Goal: Task Accomplishment & Management: Use online tool/utility

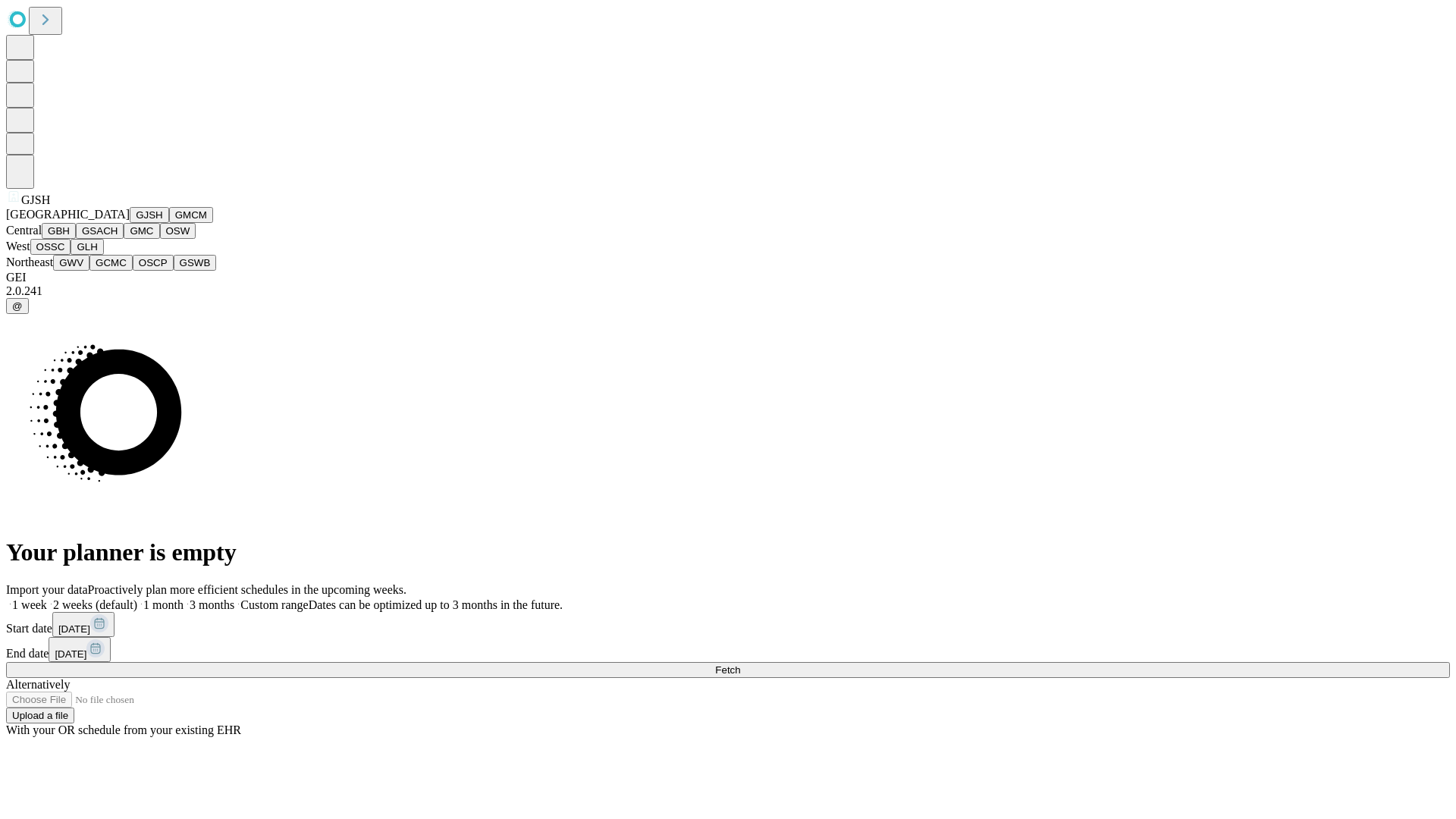
click at [129, 223] on button "GJSH" at bounding box center [149, 215] width 39 height 16
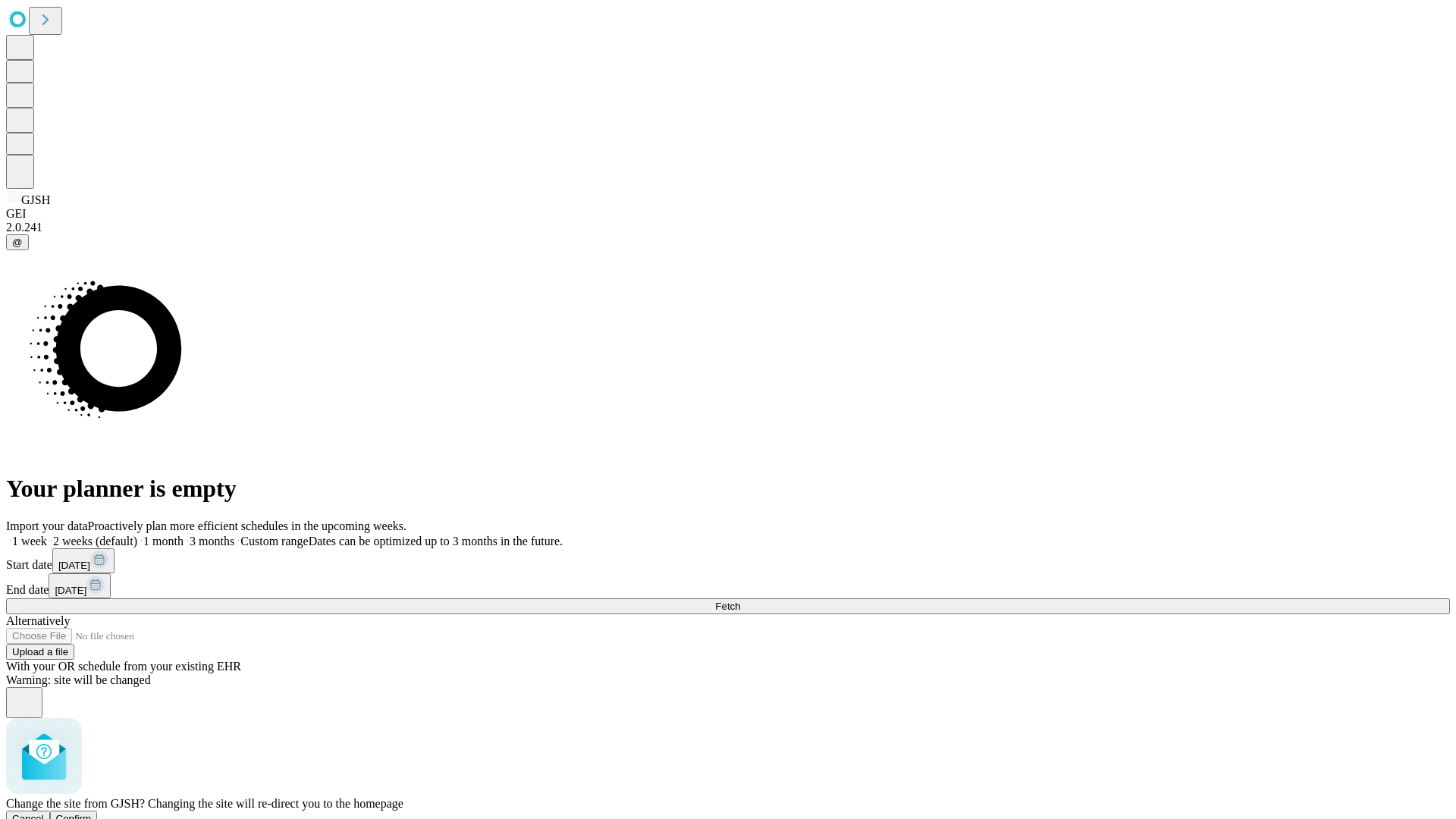
click at [92, 813] on span "Confirm" at bounding box center [74, 818] width 36 height 11
click at [47, 534] on label "1 week" at bounding box center [27, 540] width 41 height 13
click at [740, 601] on span "Fetch" at bounding box center [727, 606] width 25 height 11
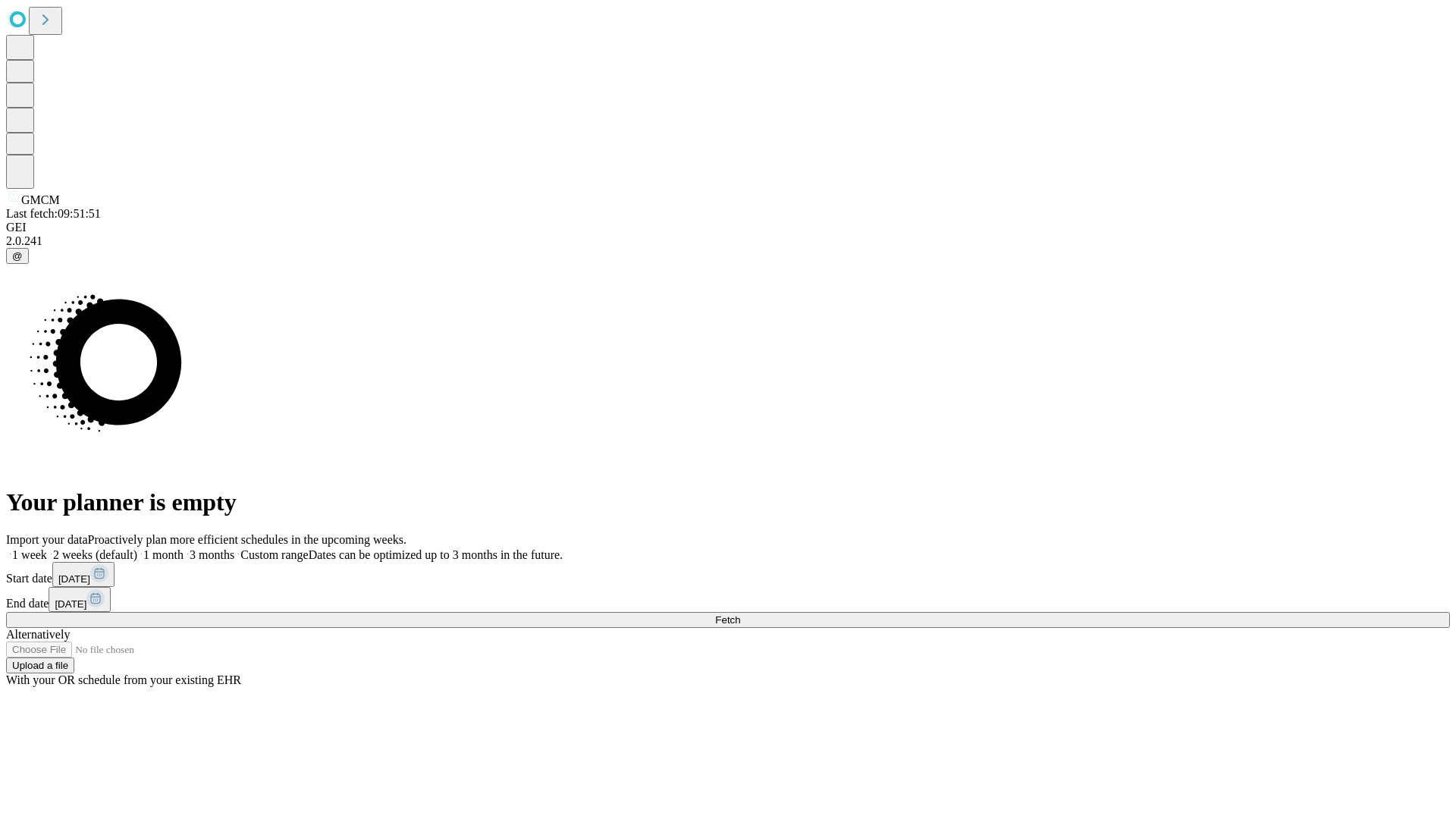
click at [47, 548] on label "1 week" at bounding box center [27, 554] width 41 height 13
click at [740, 614] on span "Fetch" at bounding box center [727, 619] width 25 height 11
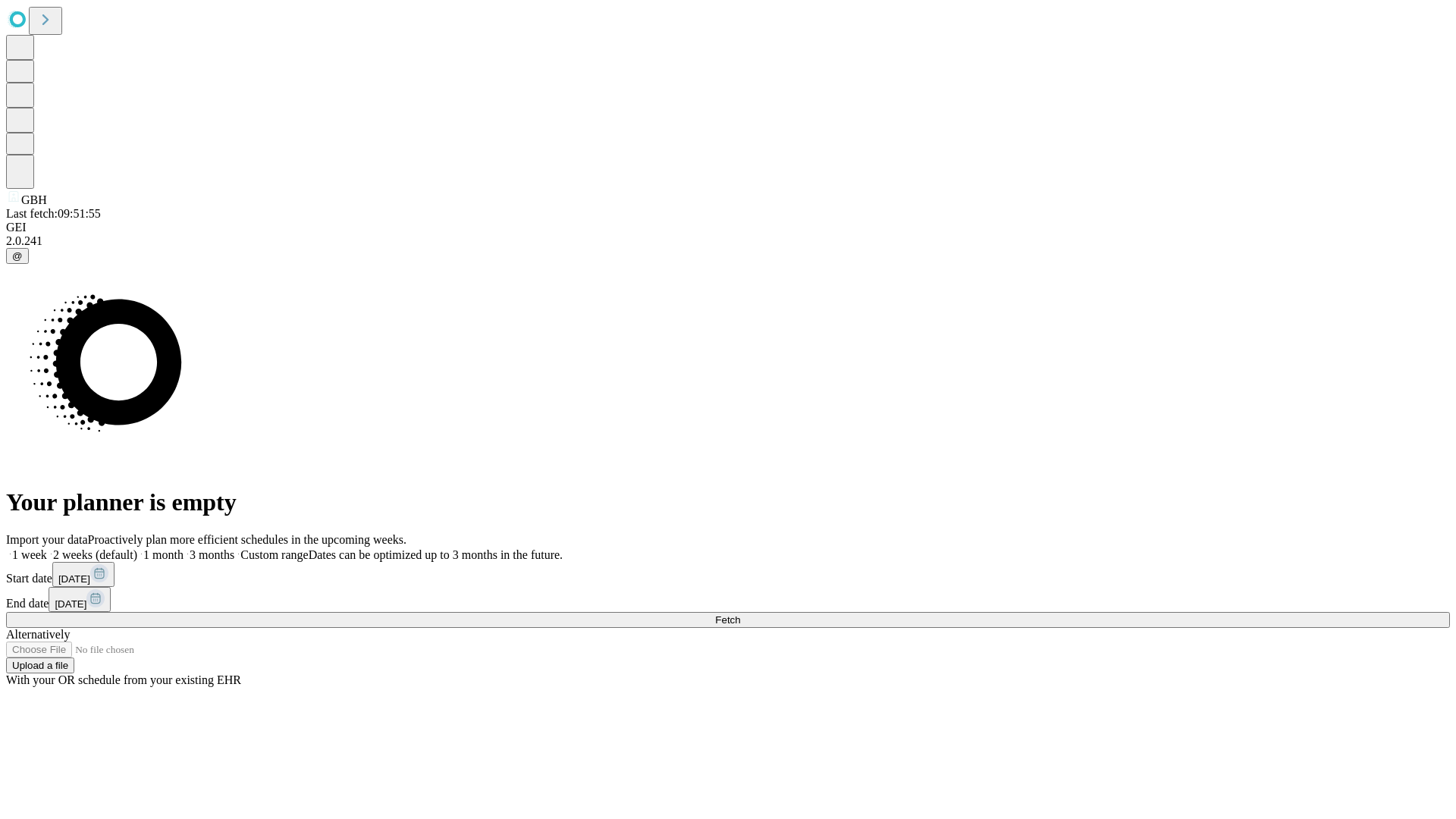
click at [47, 548] on label "1 week" at bounding box center [27, 554] width 41 height 13
click at [740, 614] on span "Fetch" at bounding box center [727, 619] width 25 height 11
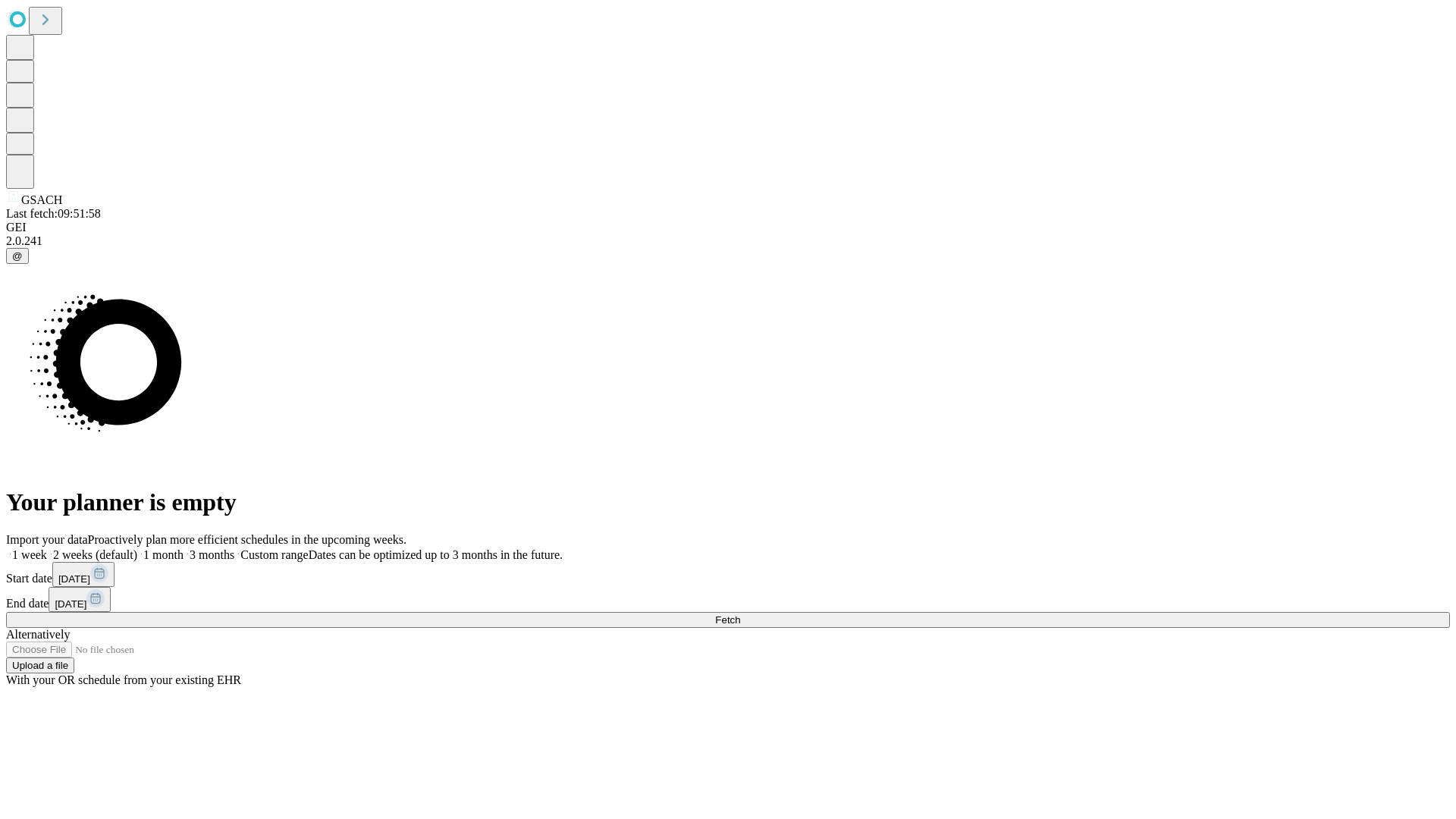
click at [47, 548] on label "1 week" at bounding box center [27, 554] width 41 height 13
click at [740, 614] on span "Fetch" at bounding box center [727, 619] width 25 height 11
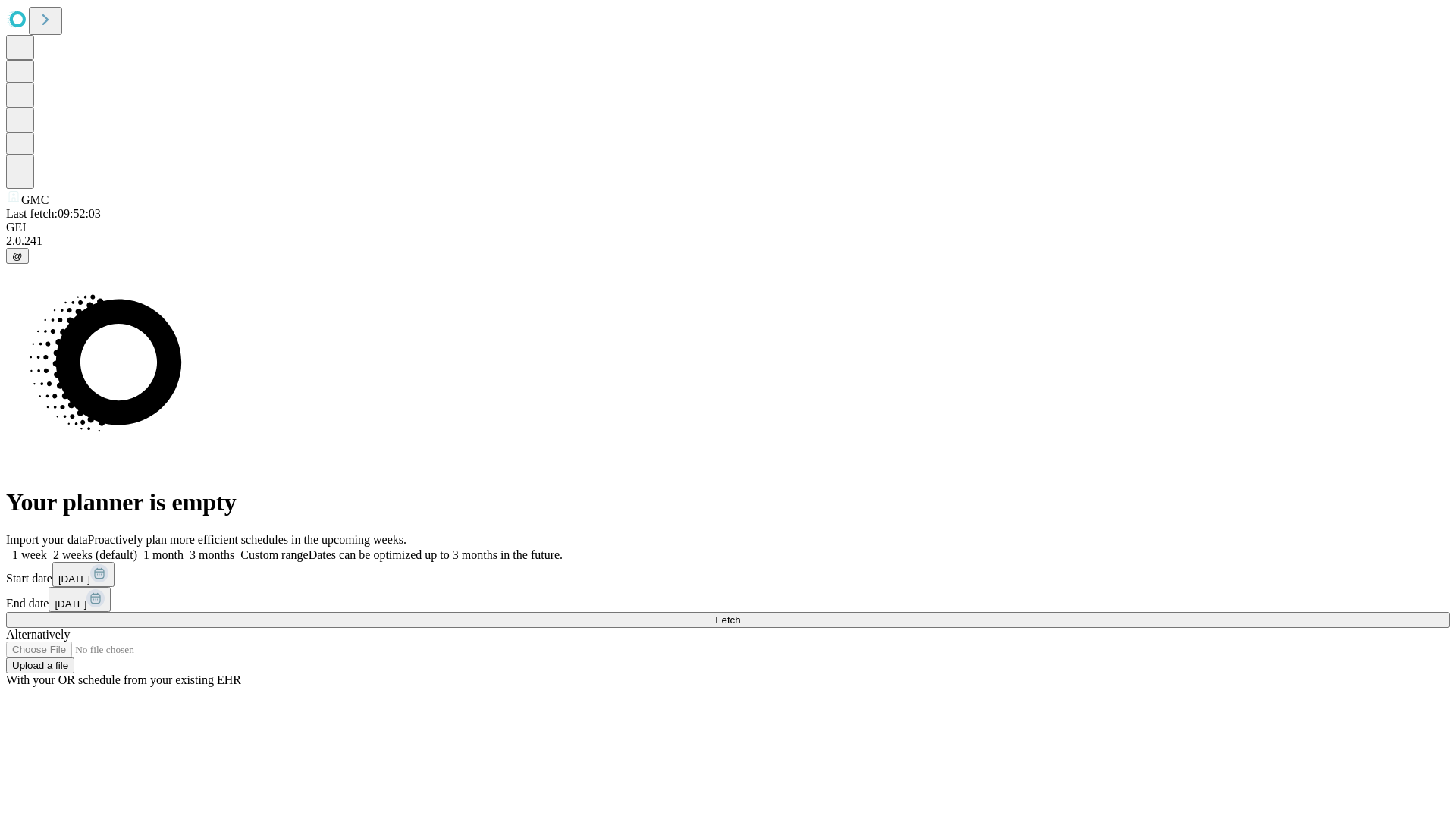
click at [47, 548] on label "1 week" at bounding box center [27, 554] width 41 height 13
click at [740, 614] on span "Fetch" at bounding box center [727, 619] width 25 height 11
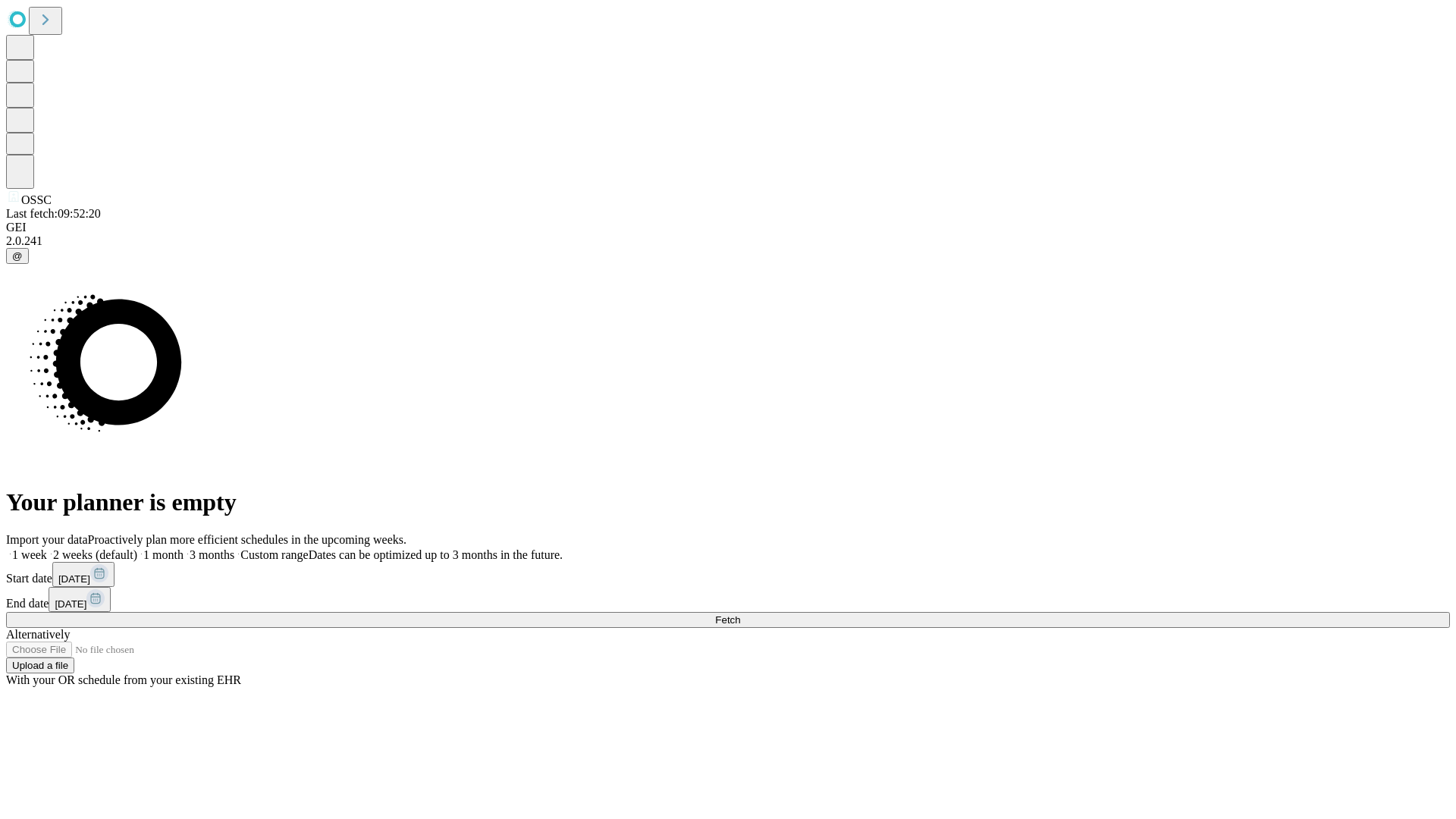
click at [740, 614] on span "Fetch" at bounding box center [727, 619] width 25 height 11
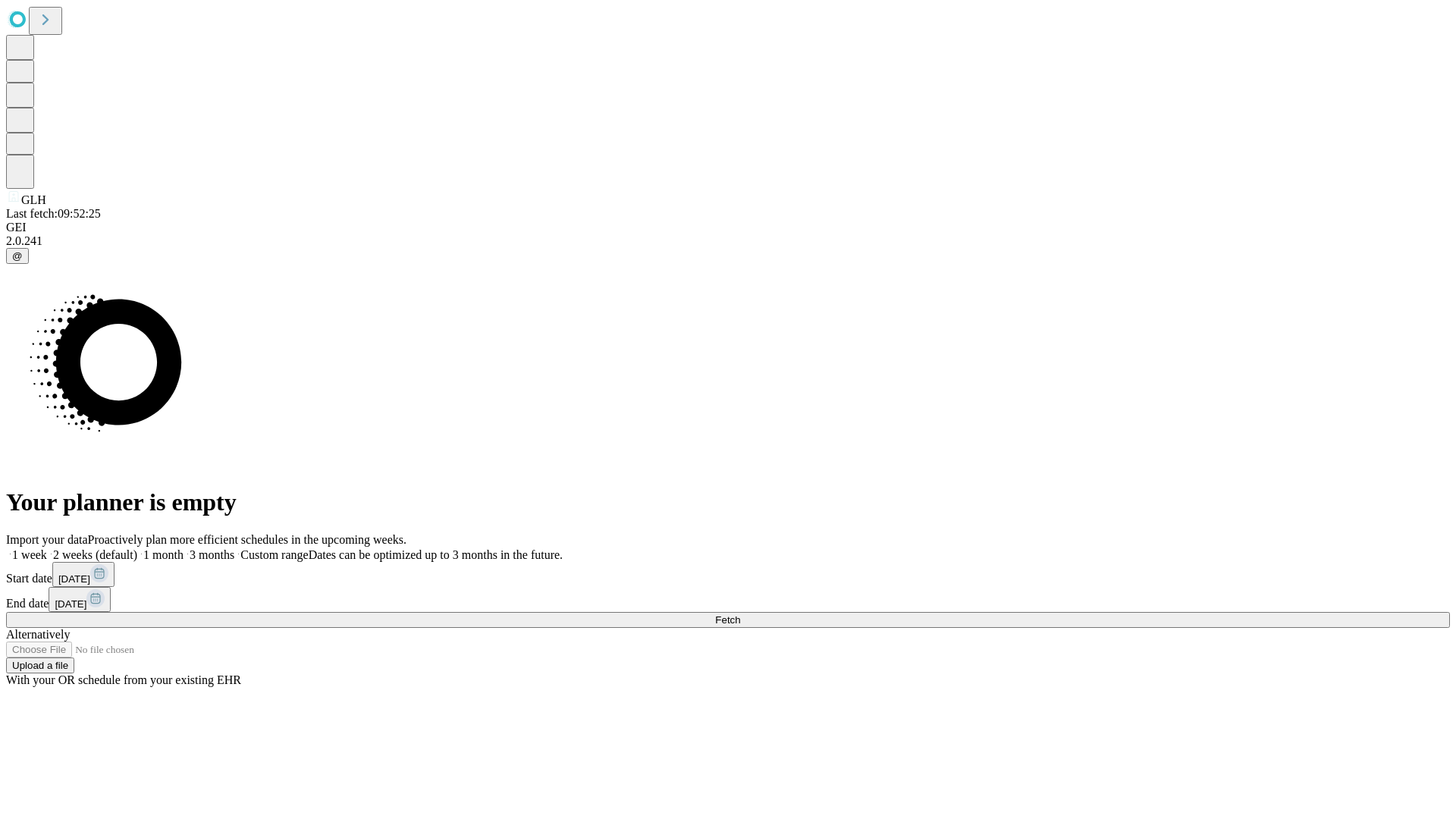
click at [740, 614] on span "Fetch" at bounding box center [727, 619] width 25 height 11
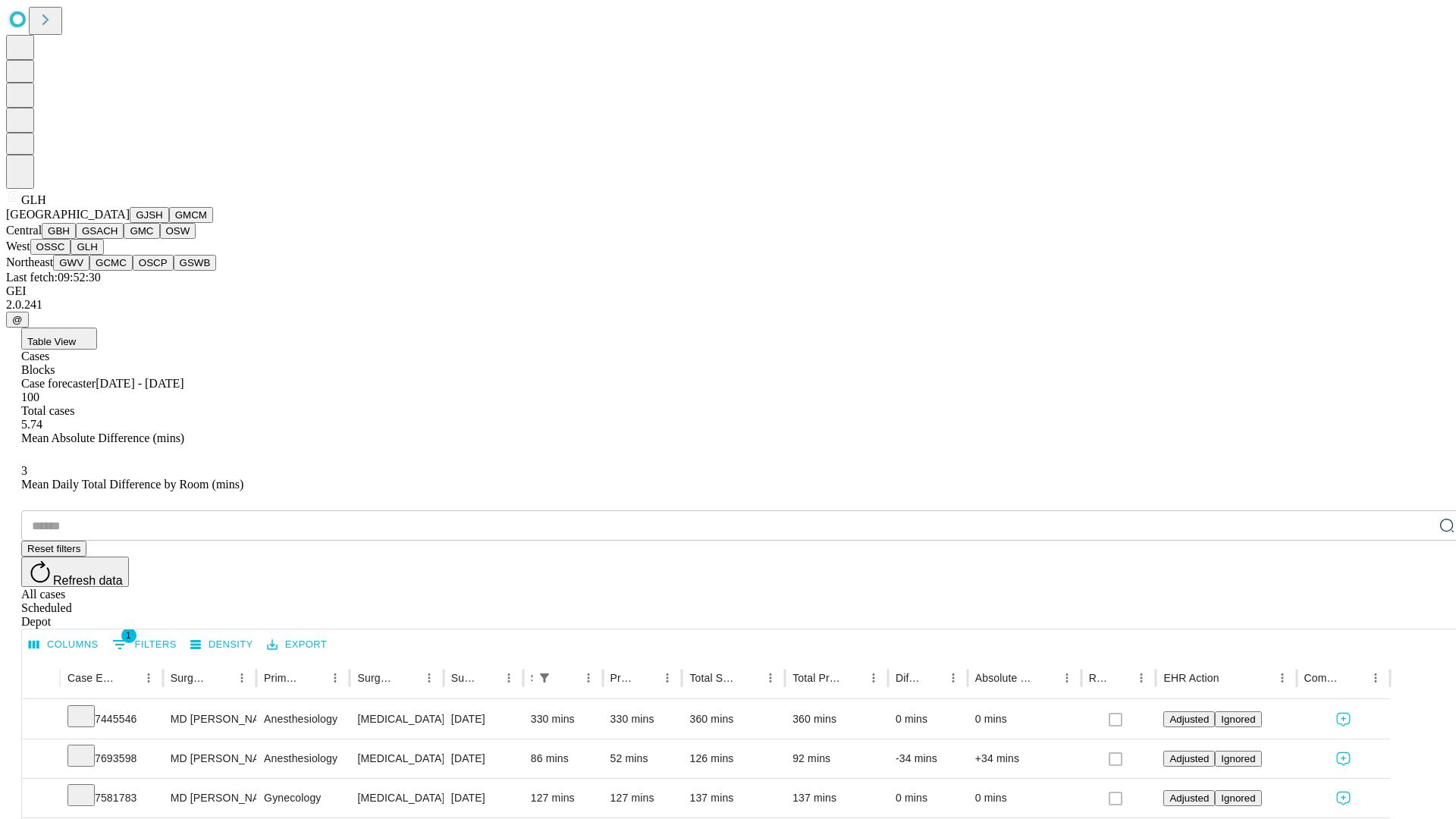
click at [90, 270] on button "GWV" at bounding box center [71, 263] width 37 height 16
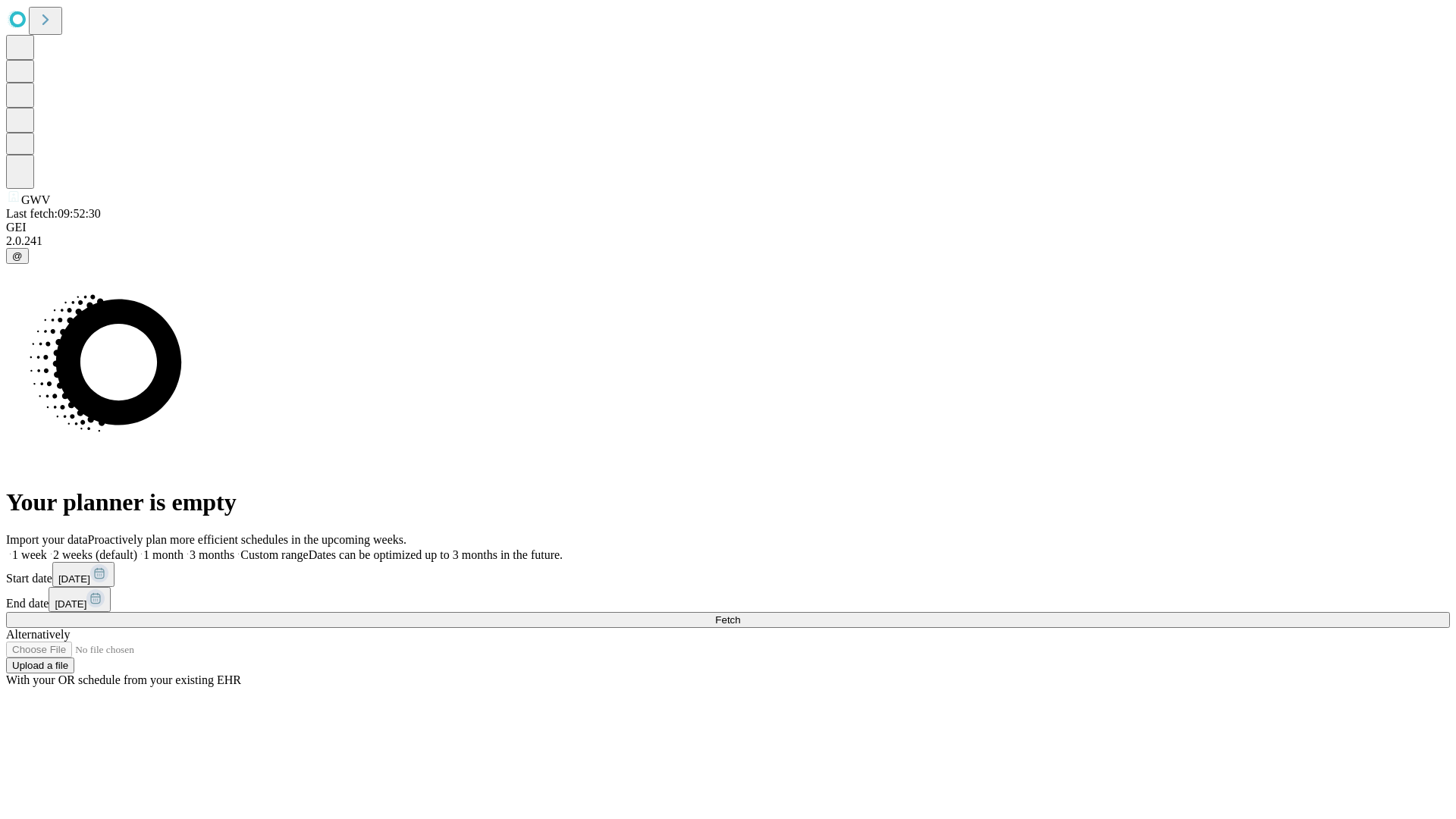
click at [47, 548] on label "1 week" at bounding box center [27, 554] width 41 height 13
click at [740, 614] on span "Fetch" at bounding box center [727, 619] width 25 height 11
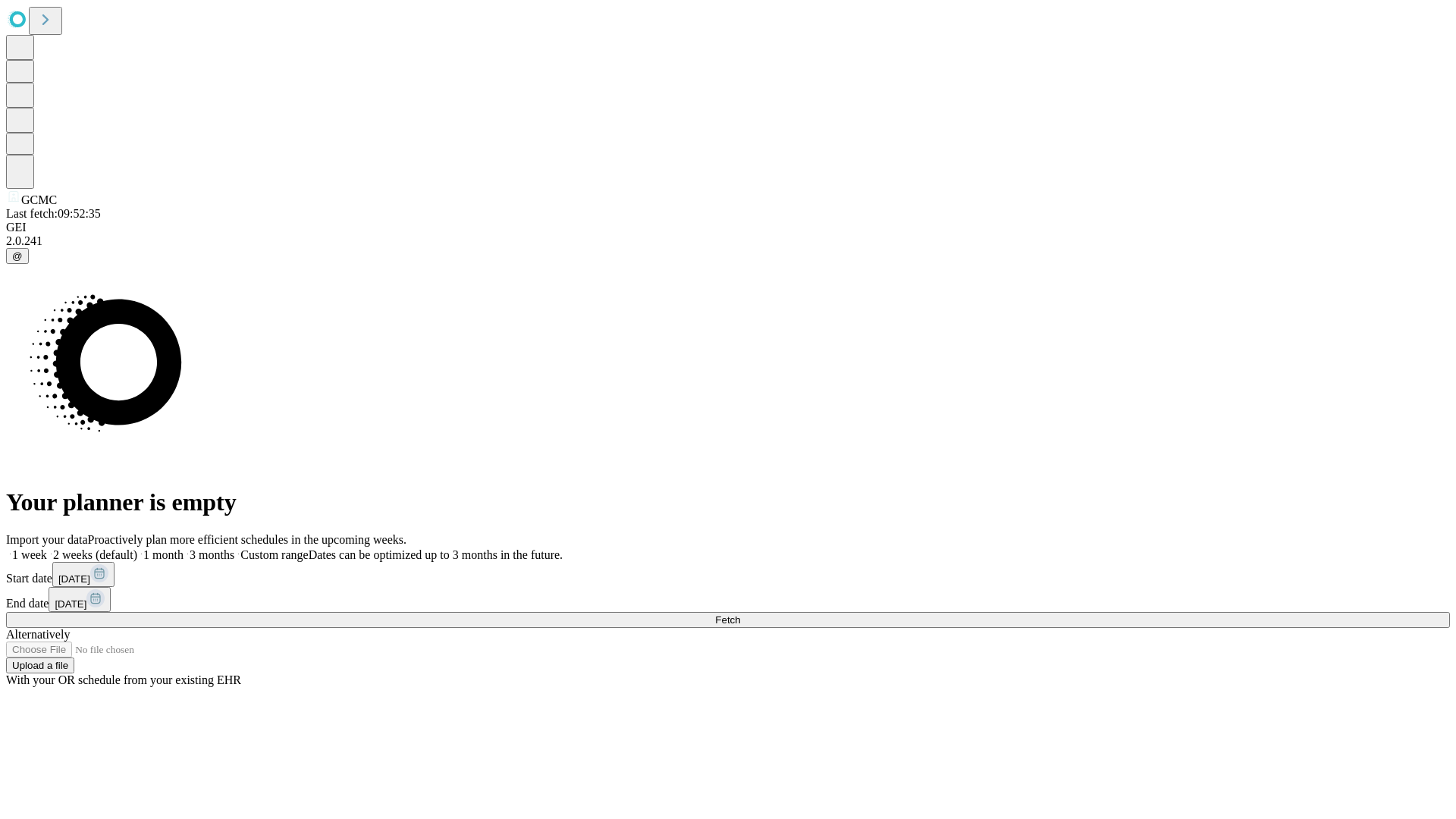
click at [47, 548] on label "1 week" at bounding box center [27, 554] width 41 height 13
click at [740, 614] on span "Fetch" at bounding box center [727, 619] width 25 height 11
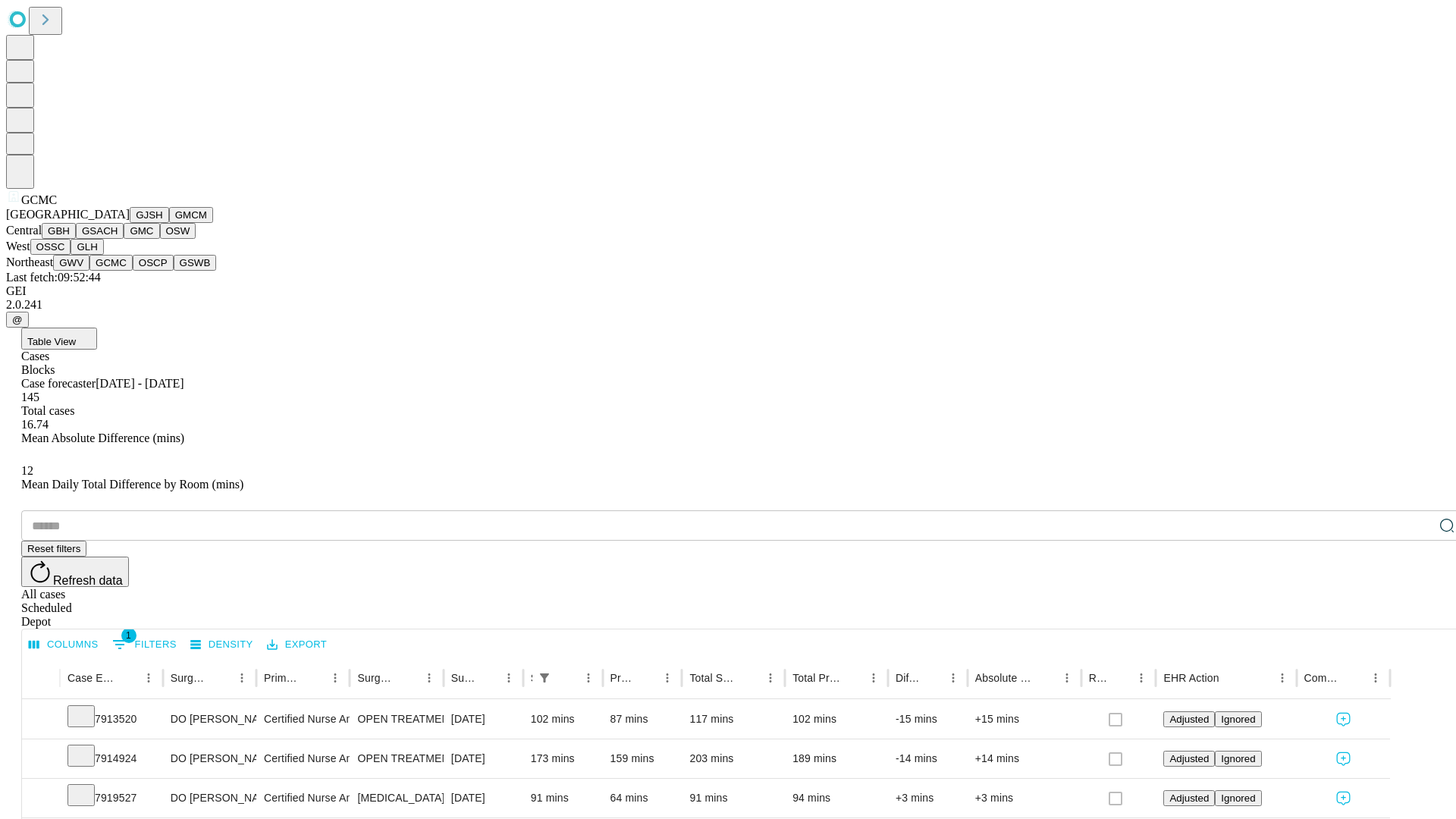
click at [133, 270] on button "OSCP" at bounding box center [153, 263] width 41 height 16
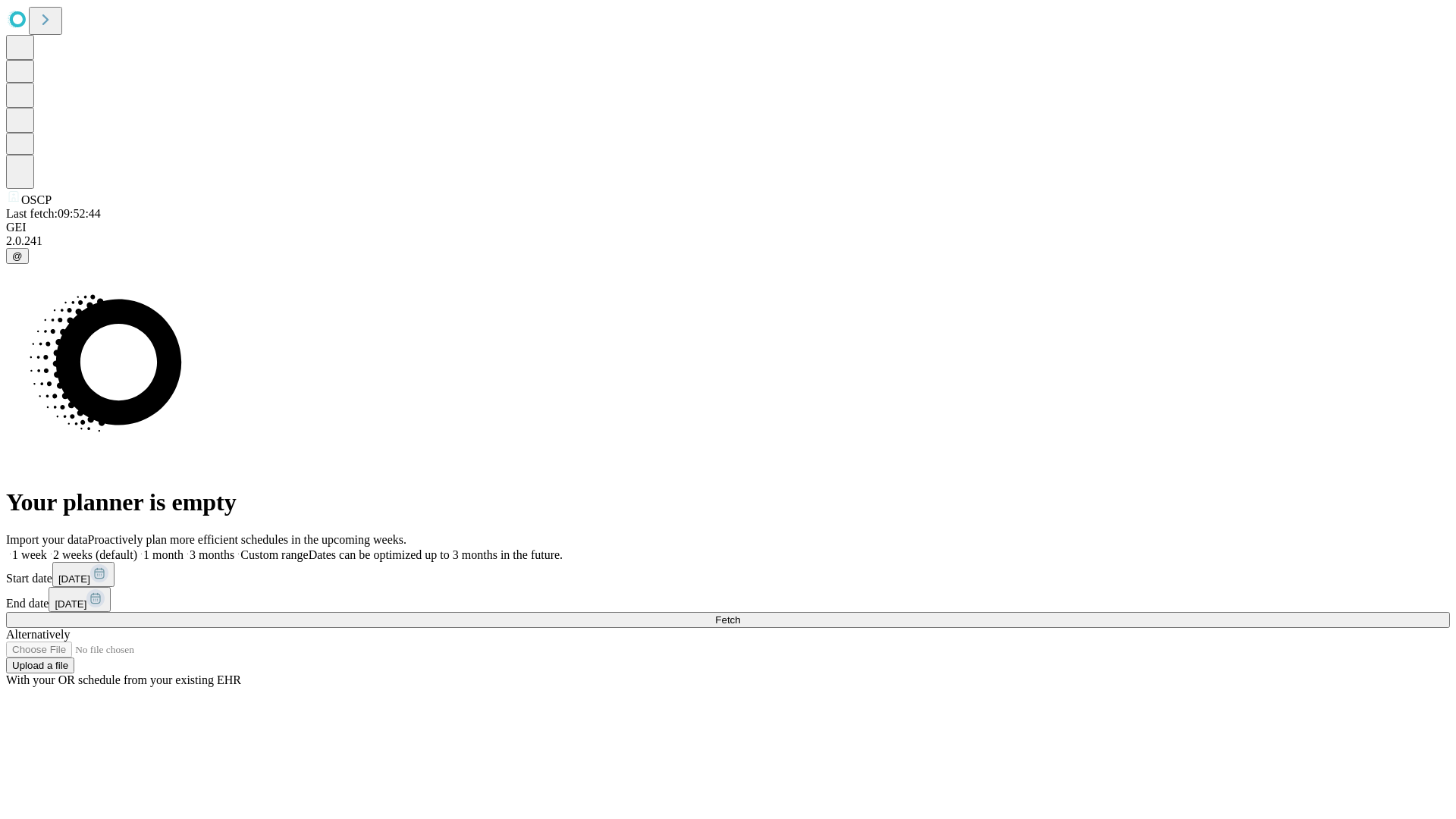
click at [47, 548] on label "1 week" at bounding box center [27, 554] width 41 height 13
click at [740, 614] on span "Fetch" at bounding box center [727, 619] width 25 height 11
